Goal: Obtain resource: Obtain resource

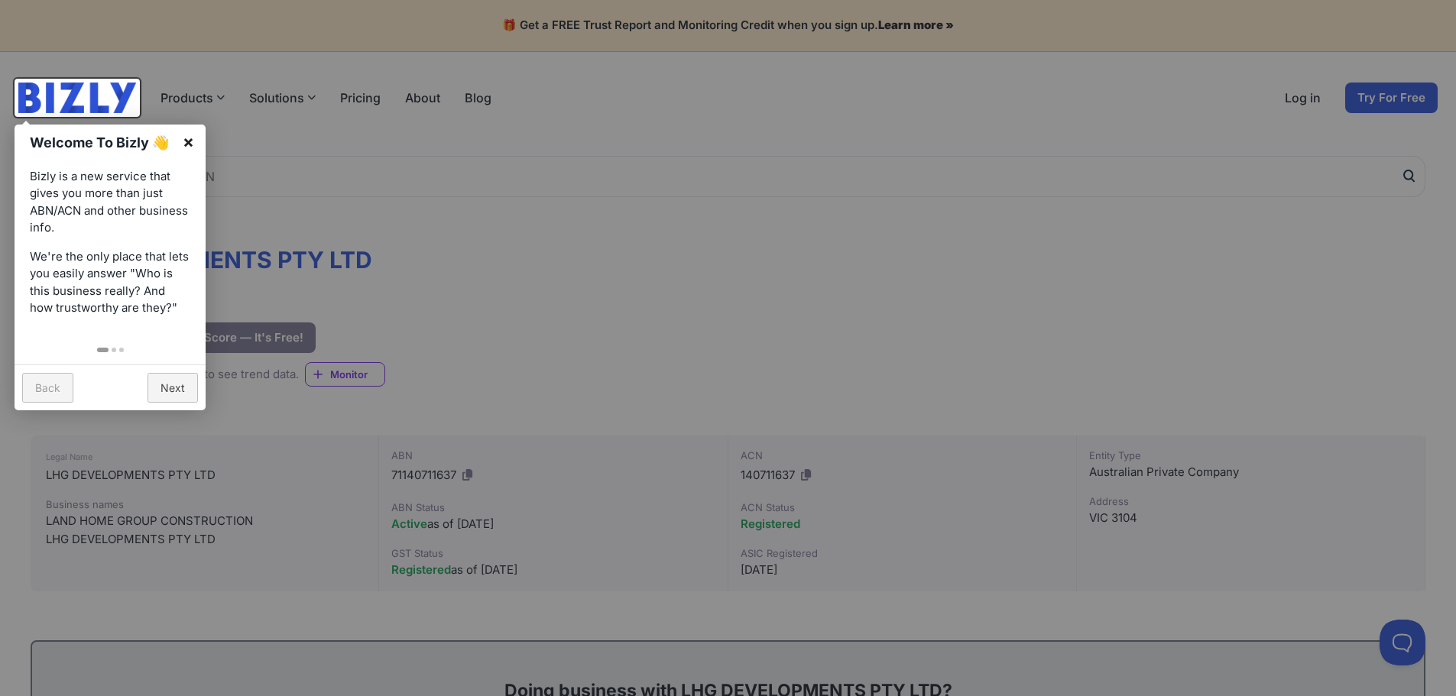
click at [190, 138] on link "×" at bounding box center [188, 142] width 34 height 34
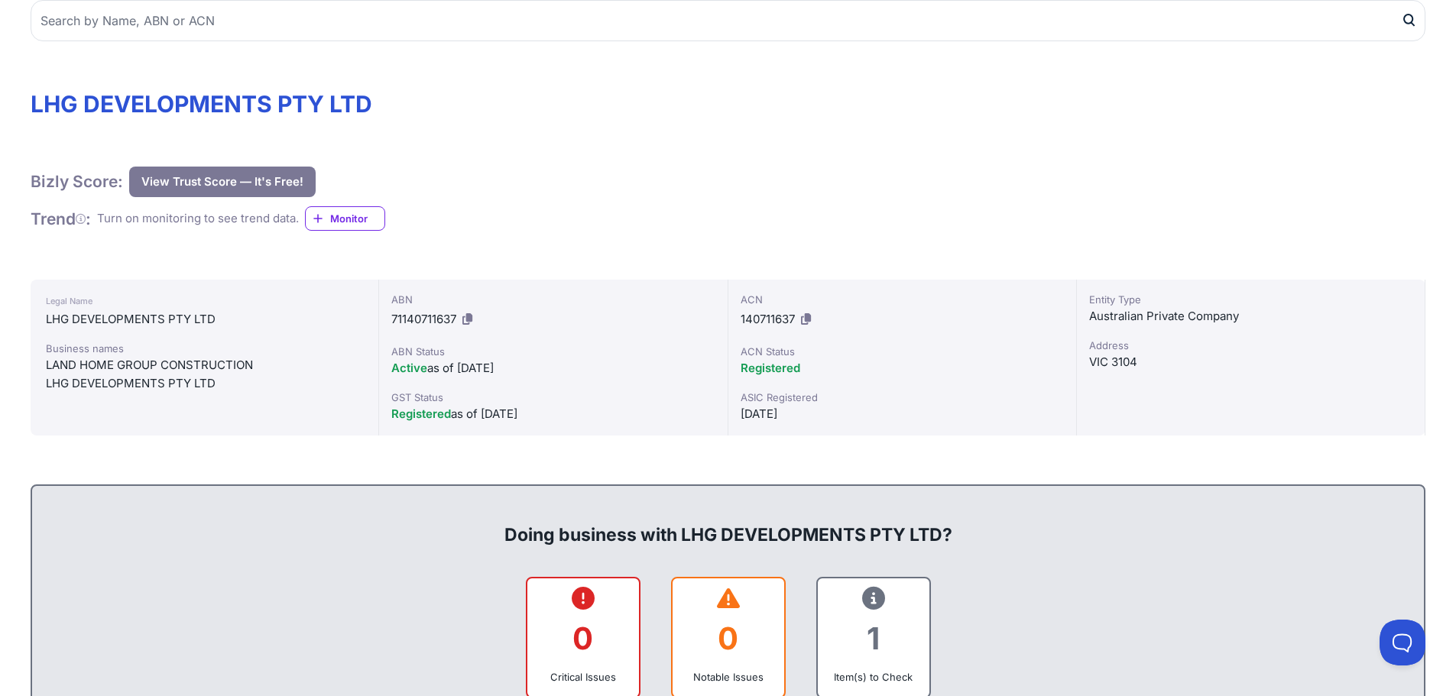
scroll to position [153, 0]
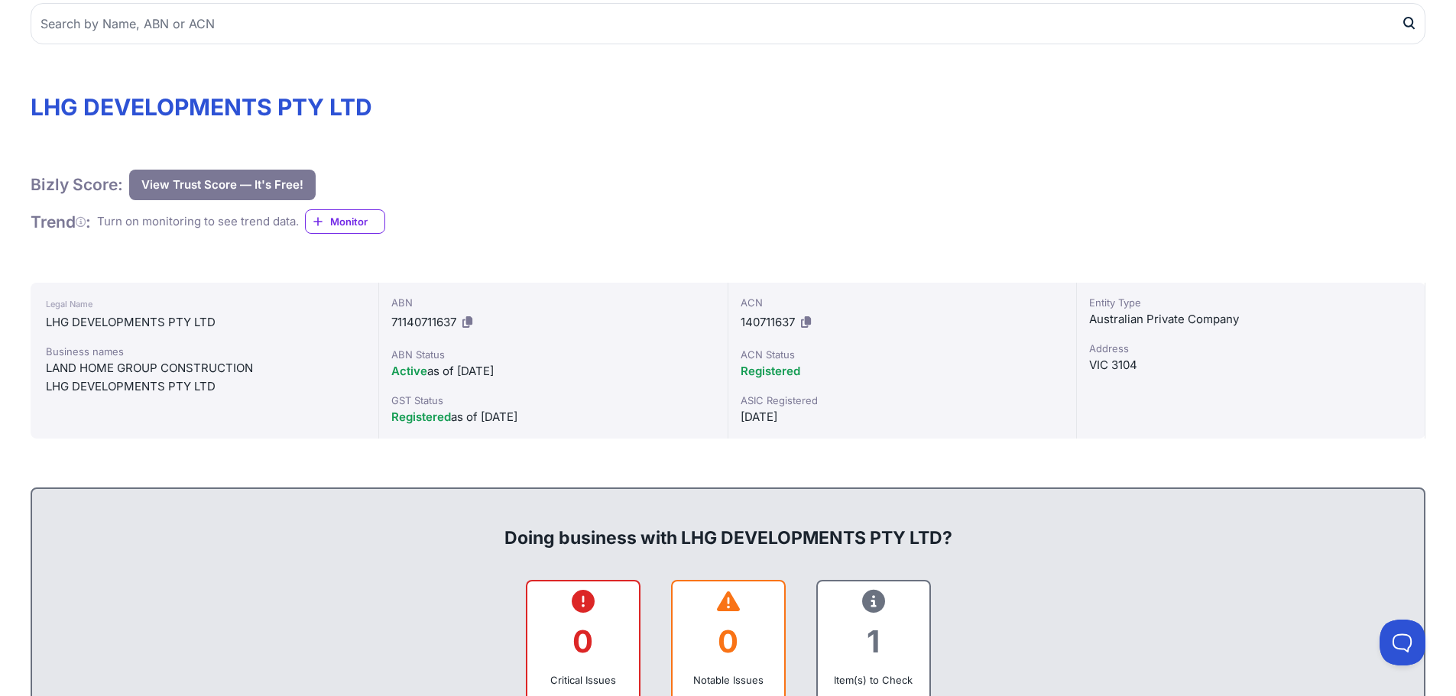
click at [276, 184] on button "View Trust Score — It's Free!" at bounding box center [222, 185] width 187 height 31
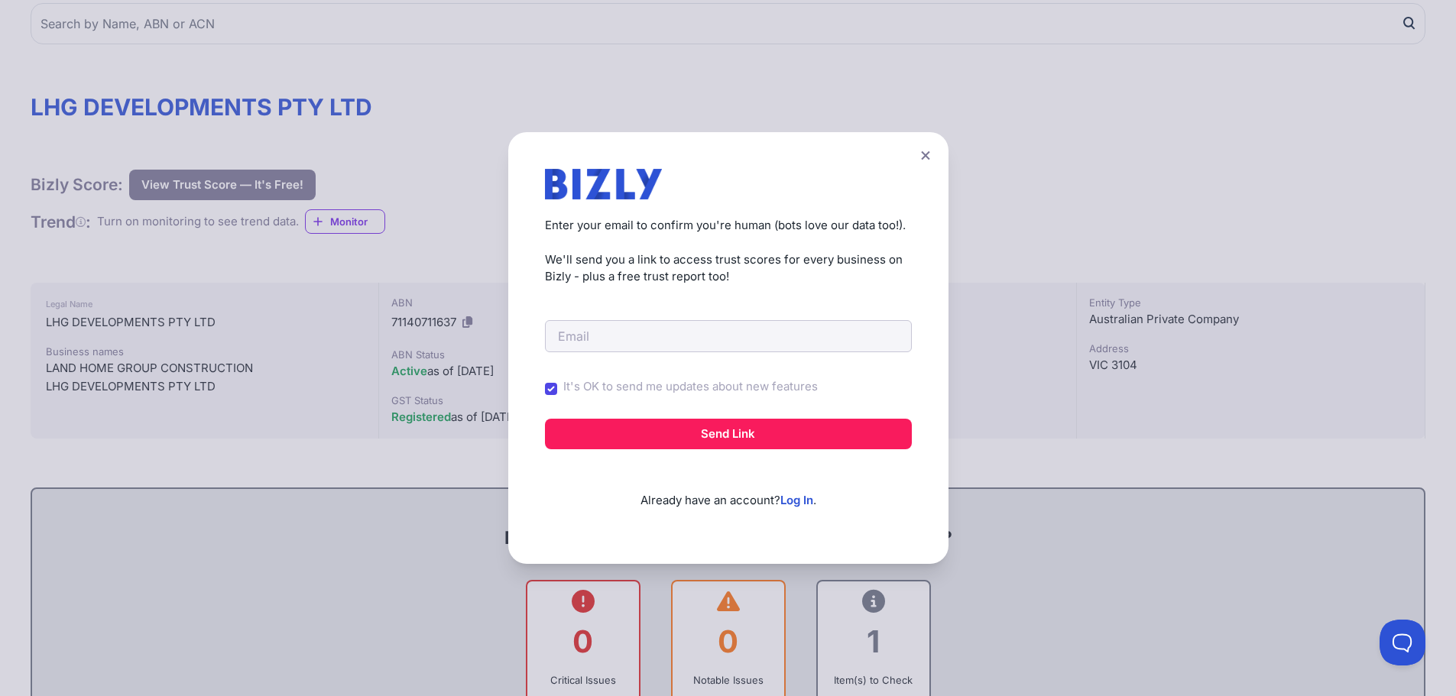
click at [927, 153] on icon at bounding box center [925, 156] width 9 height 10
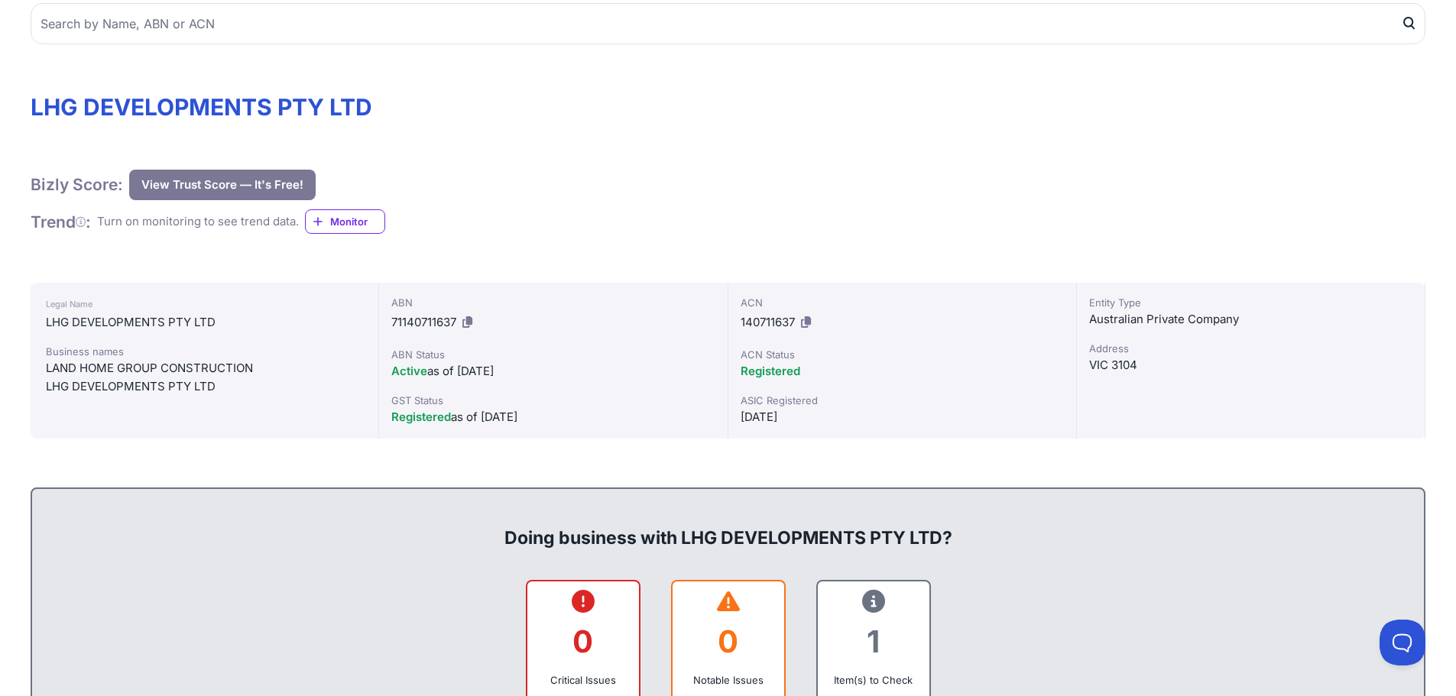
click at [343, 217] on span "Monitor" at bounding box center [357, 221] width 54 height 15
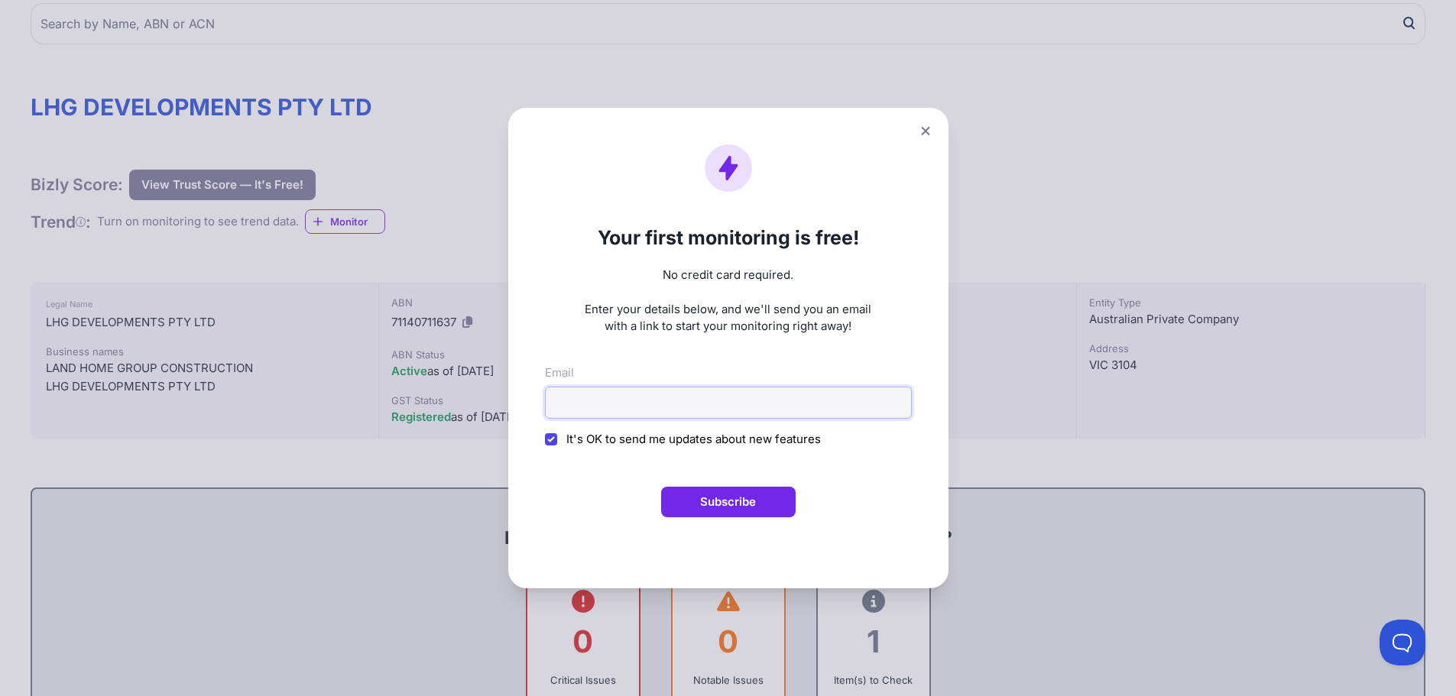
click at [575, 407] on input "Email" at bounding box center [728, 403] width 367 height 32
type input "[EMAIL_ADDRESS][DOMAIN_NAME]"
click at [557, 440] on input "It's OK to send me updates about new features" at bounding box center [551, 439] width 12 height 12
click at [557, 439] on input "It's OK to send me updates about new features" at bounding box center [551, 439] width 12 height 12
checkbox input "true"
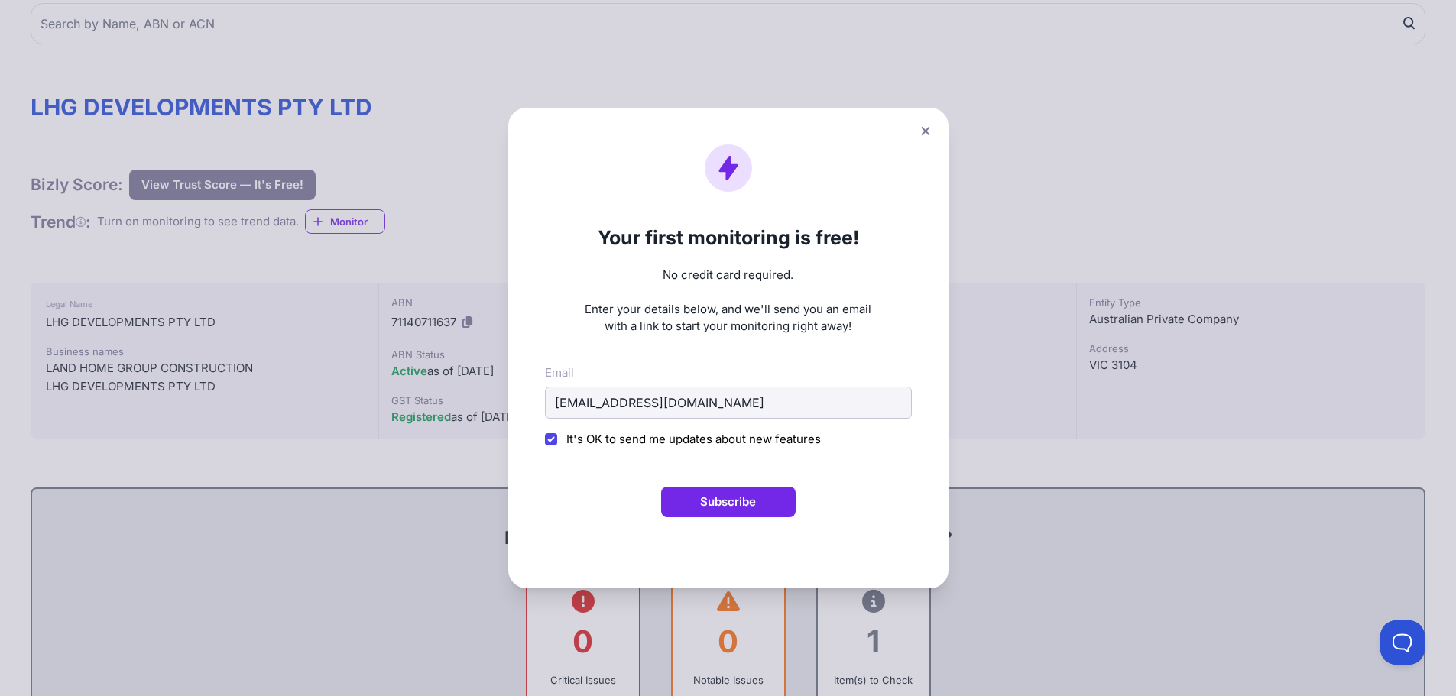
click at [928, 130] on icon at bounding box center [925, 131] width 9 height 10
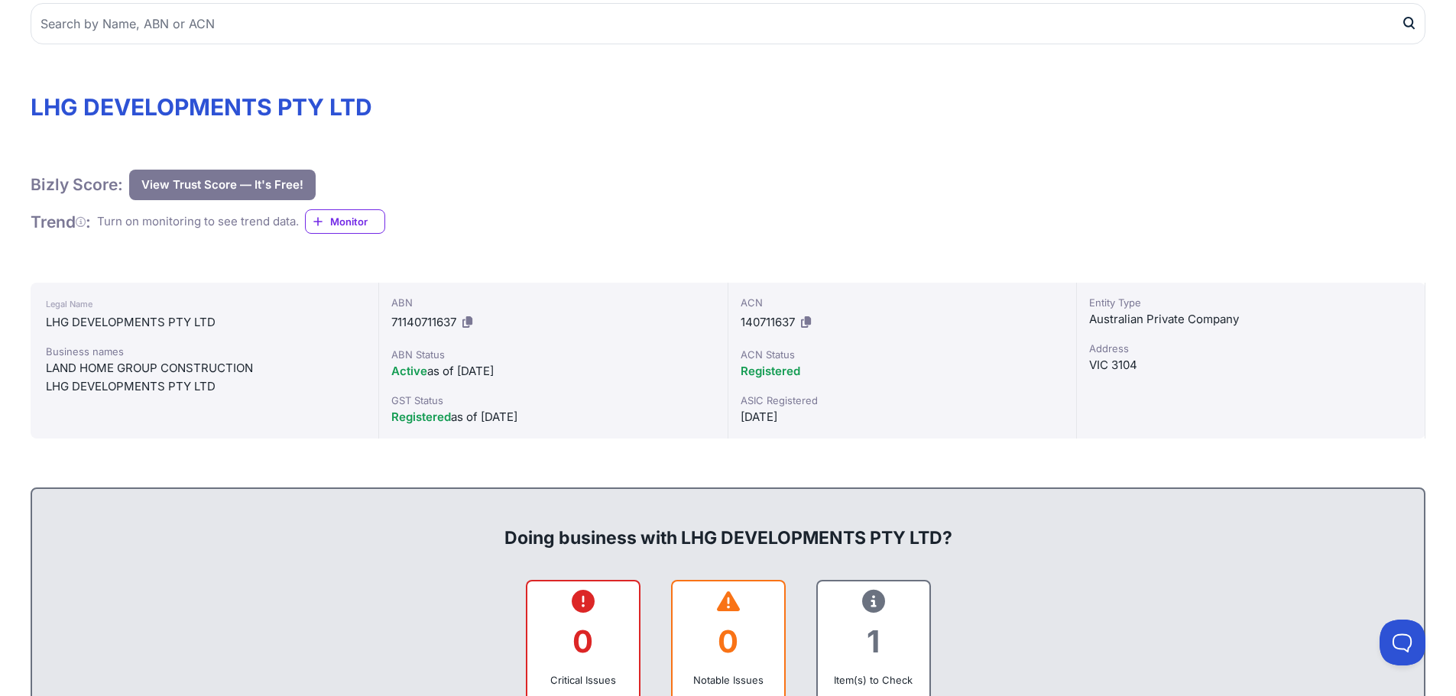
click at [278, 191] on button "View Trust Score — It's Free!" at bounding box center [222, 185] width 187 height 31
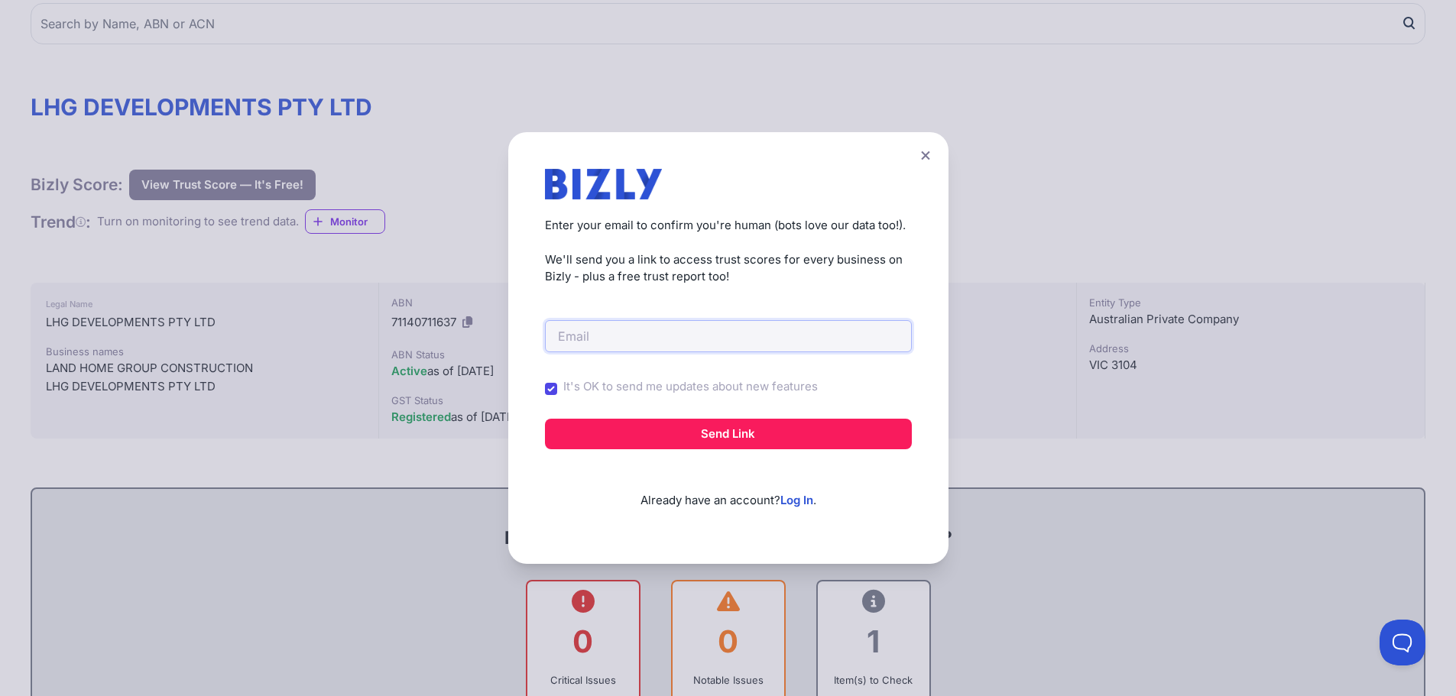
click at [633, 337] on input "email" at bounding box center [728, 336] width 367 height 32
click at [928, 154] on icon at bounding box center [925, 156] width 9 height 10
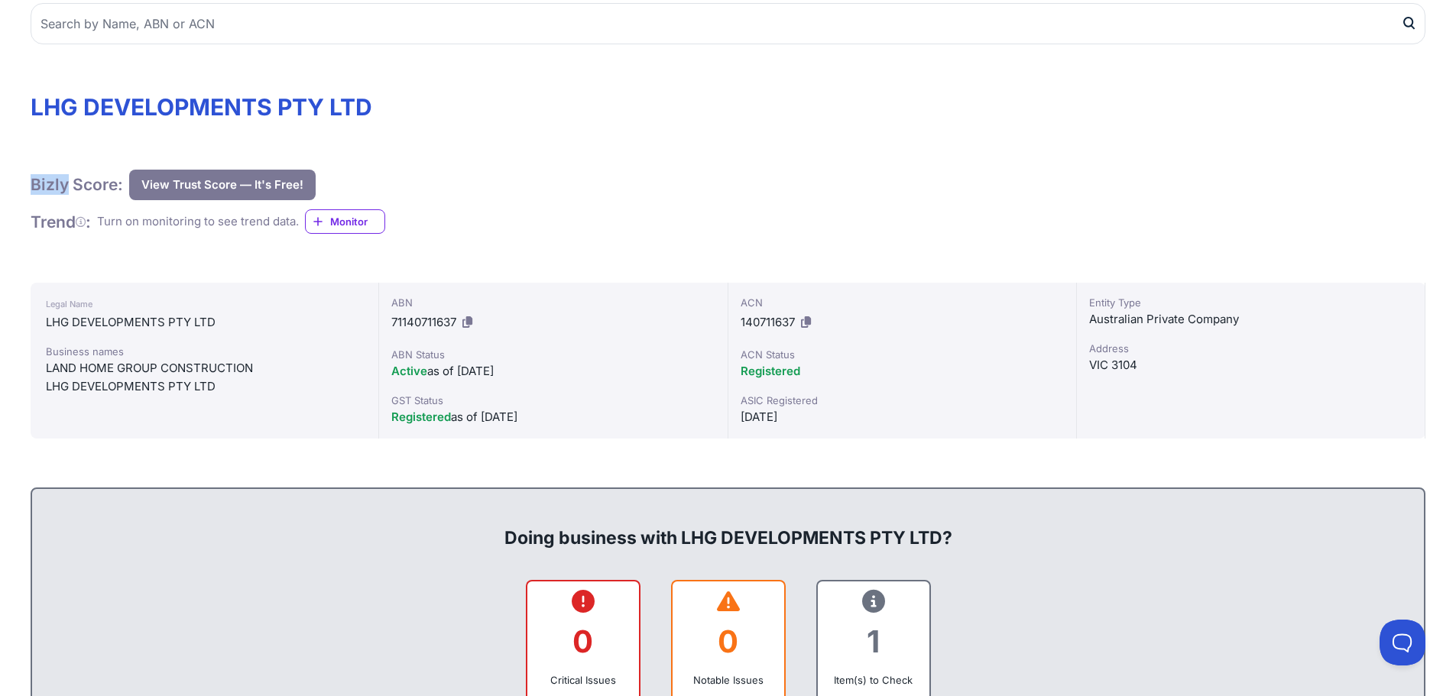
drag, startPoint x: 34, startPoint y: 182, endPoint x: 66, endPoint y: 187, distance: 32.6
click at [66, 187] on h1 "Bizly Score:" at bounding box center [77, 184] width 93 height 21
copy h1 "Bizly"
click at [223, 183] on button "View Trust Score — It's Free!" at bounding box center [222, 185] width 187 height 31
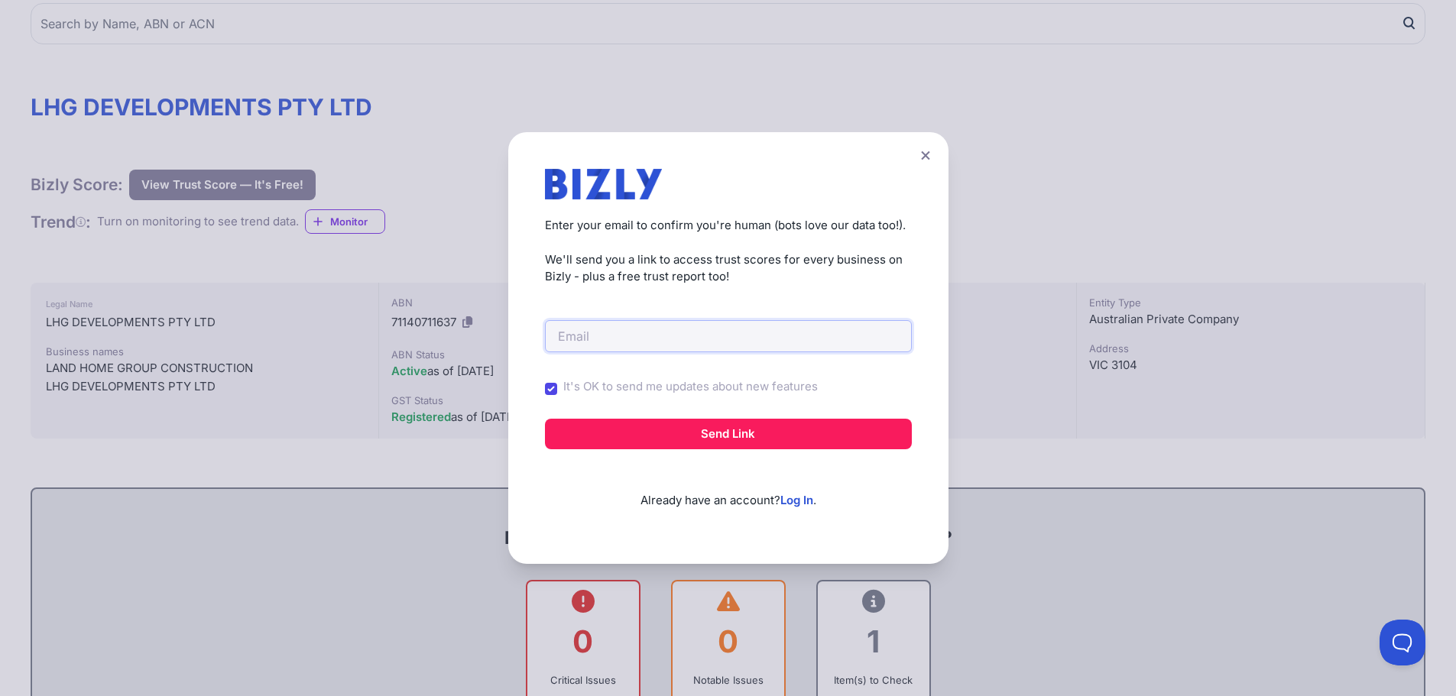
click at [570, 329] on input "email" at bounding box center [728, 336] width 367 height 32
type input "[EMAIL_ADDRESS][DOMAIN_NAME]"
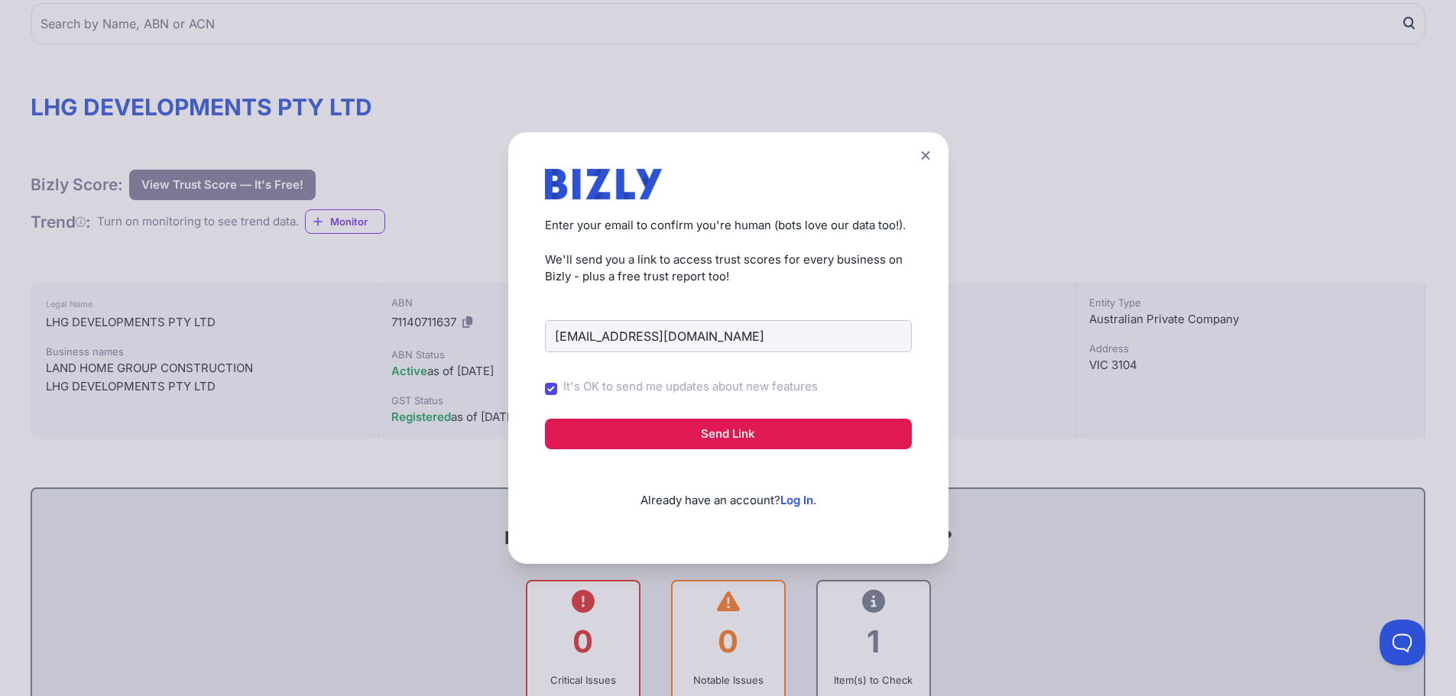
click at [761, 436] on button "Send Link" at bounding box center [728, 434] width 367 height 31
click at [800, 500] on link "Log In" at bounding box center [797, 500] width 33 height 15
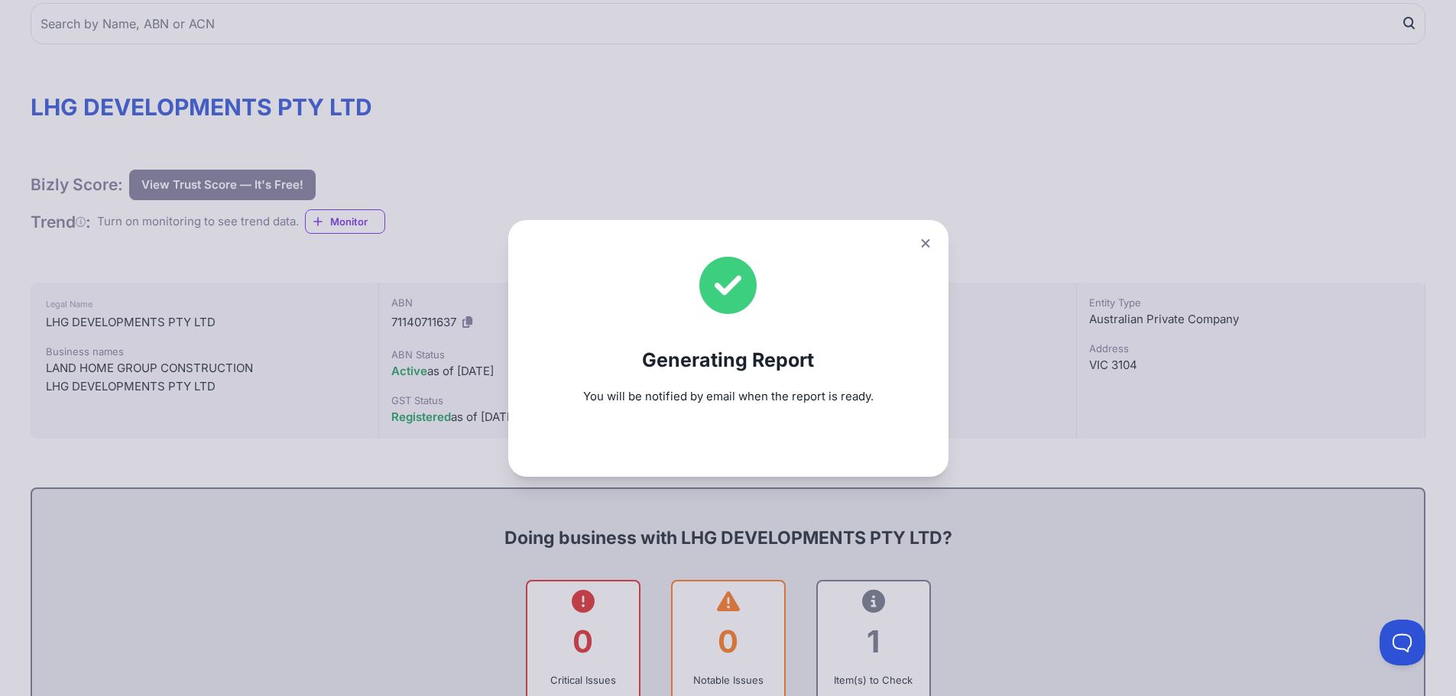
click at [930, 239] on icon at bounding box center [925, 244] width 9 height 10
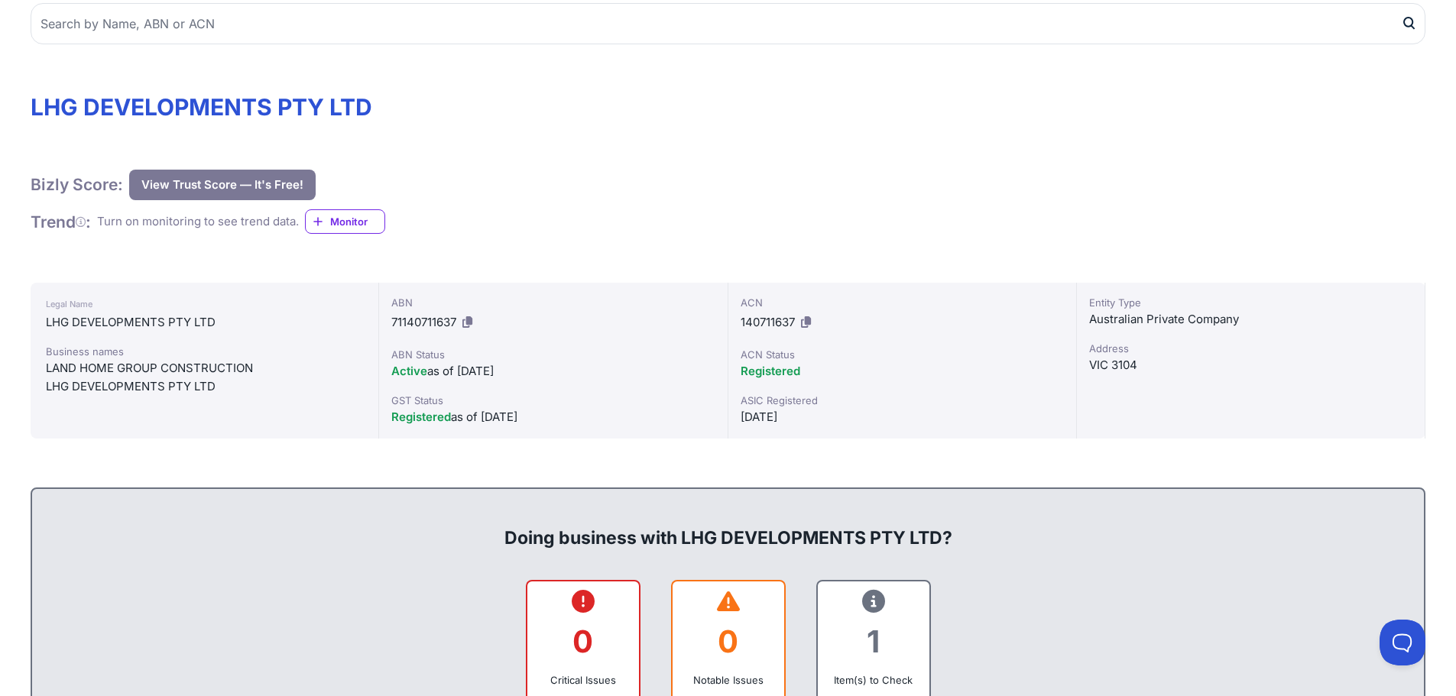
click at [85, 222] on icon at bounding box center [81, 222] width 10 height 1
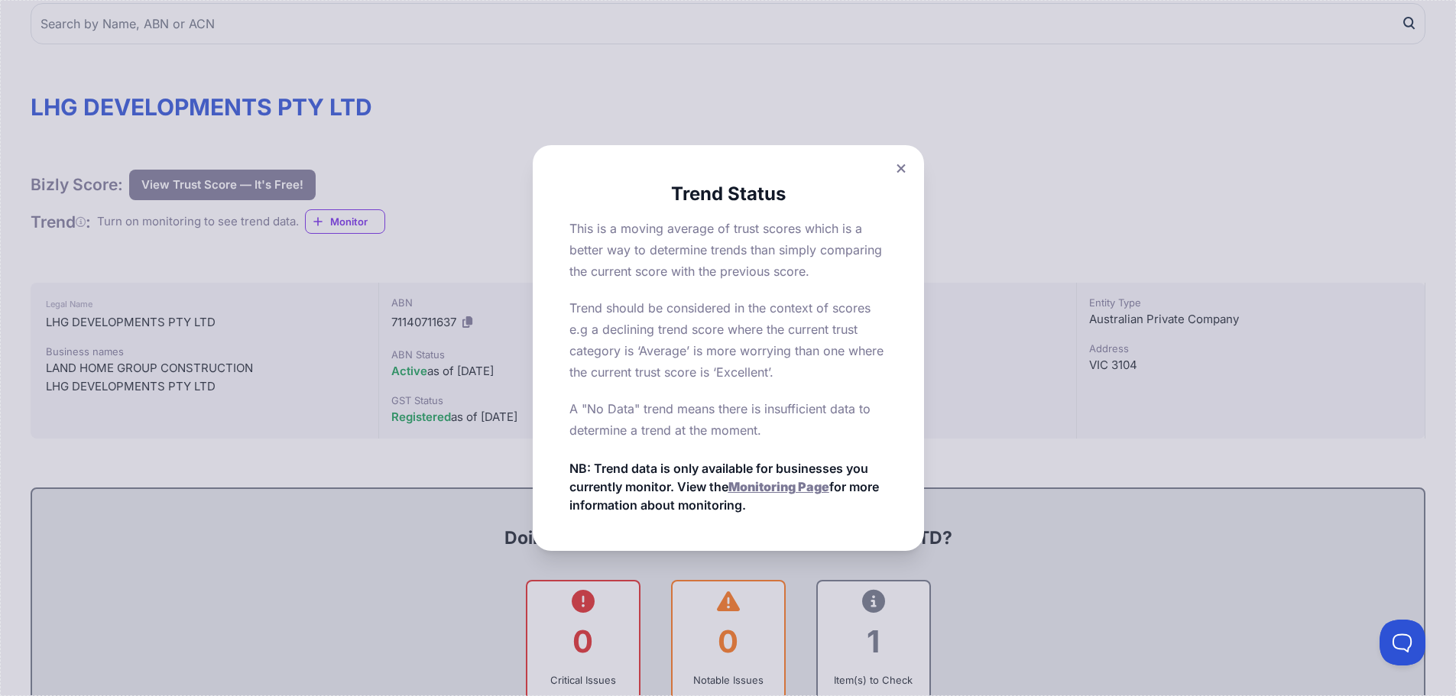
click at [906, 166] on icon at bounding box center [901, 169] width 9 height 10
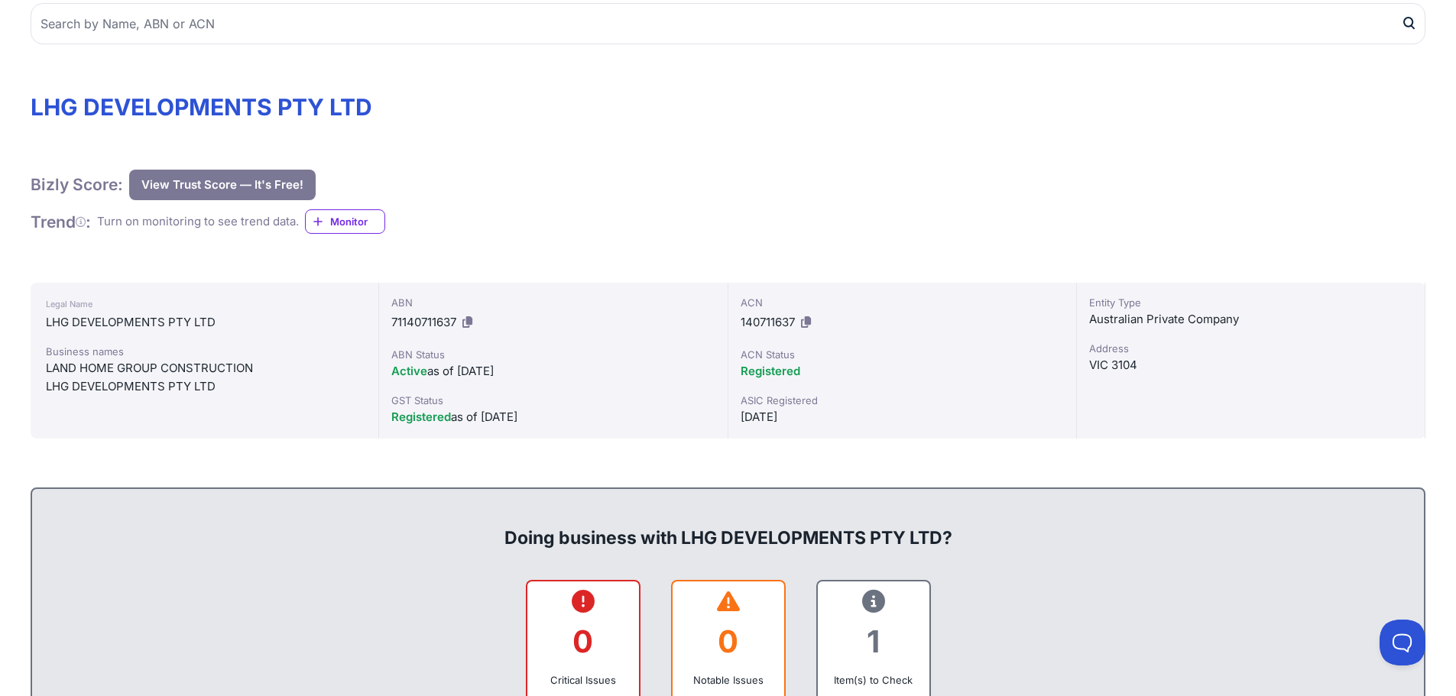
click at [340, 222] on span "Monitor" at bounding box center [357, 221] width 54 height 15
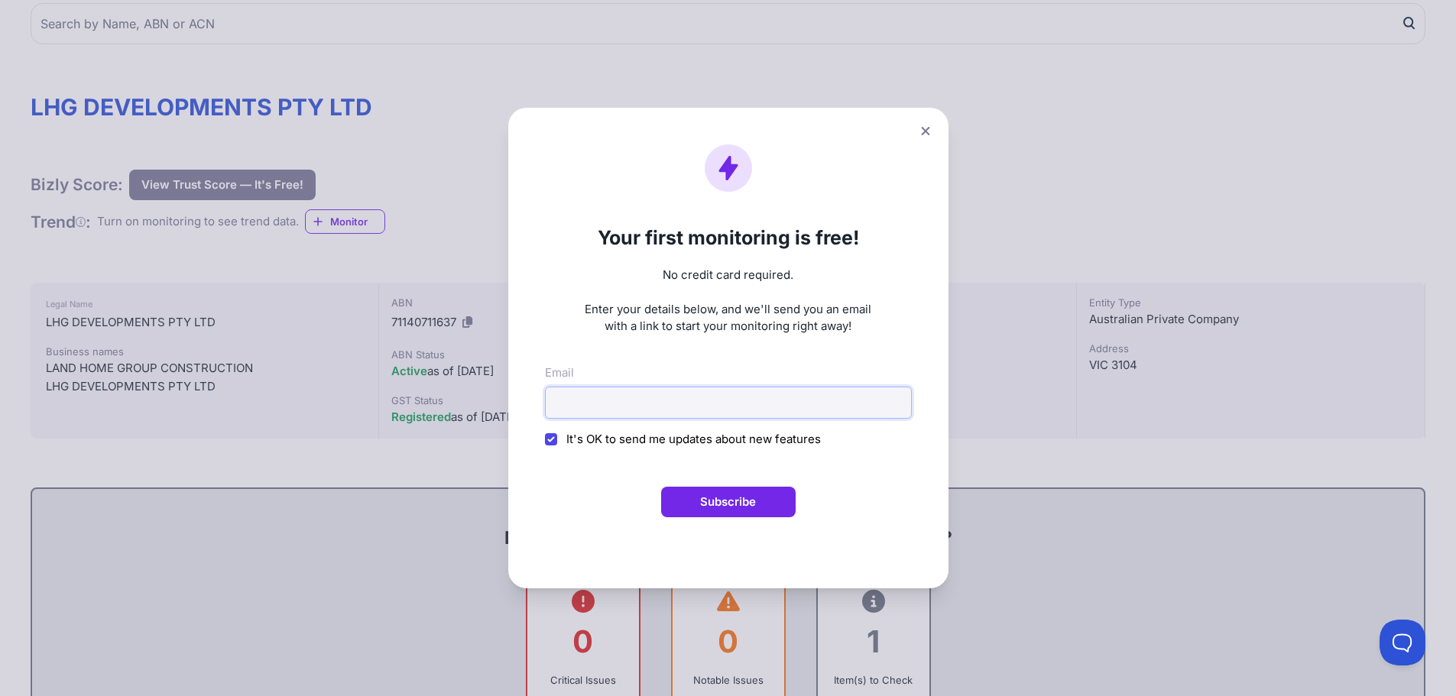
click at [602, 401] on input "Email" at bounding box center [728, 403] width 367 height 32
type input "[EMAIL_ADDRESS][DOMAIN_NAME]"
click at [759, 510] on button "Subscribe" at bounding box center [728, 502] width 135 height 31
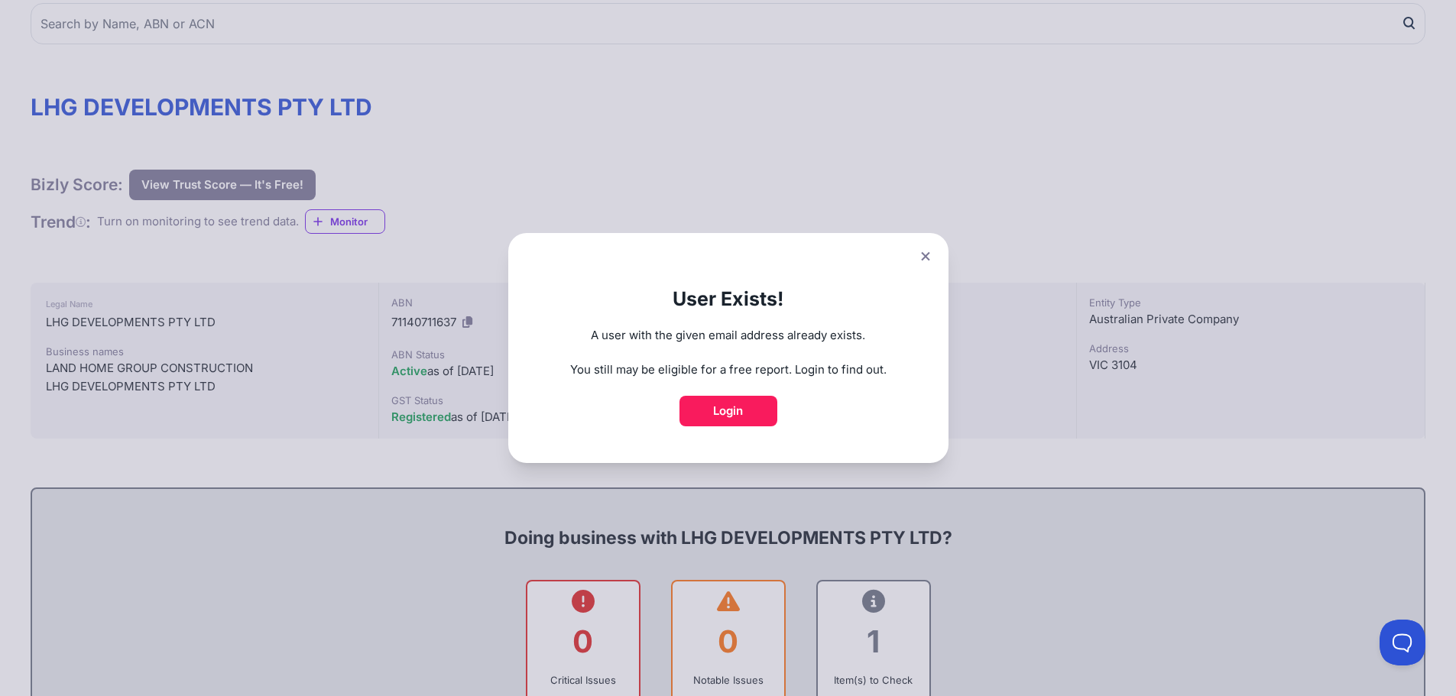
click at [936, 252] on button at bounding box center [925, 256] width 21 height 22
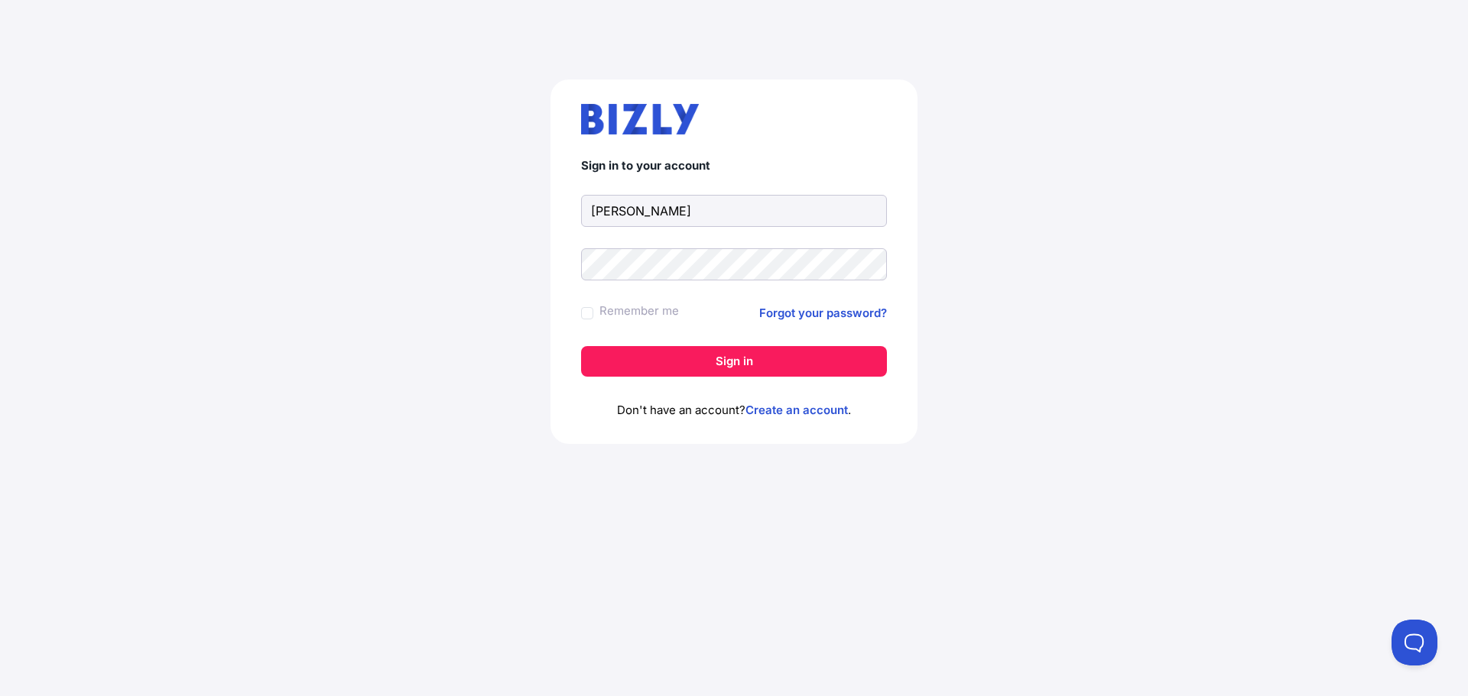
type input "[EMAIL_ADDRESS][DOMAIN_NAME]"
